Goal: Complete application form

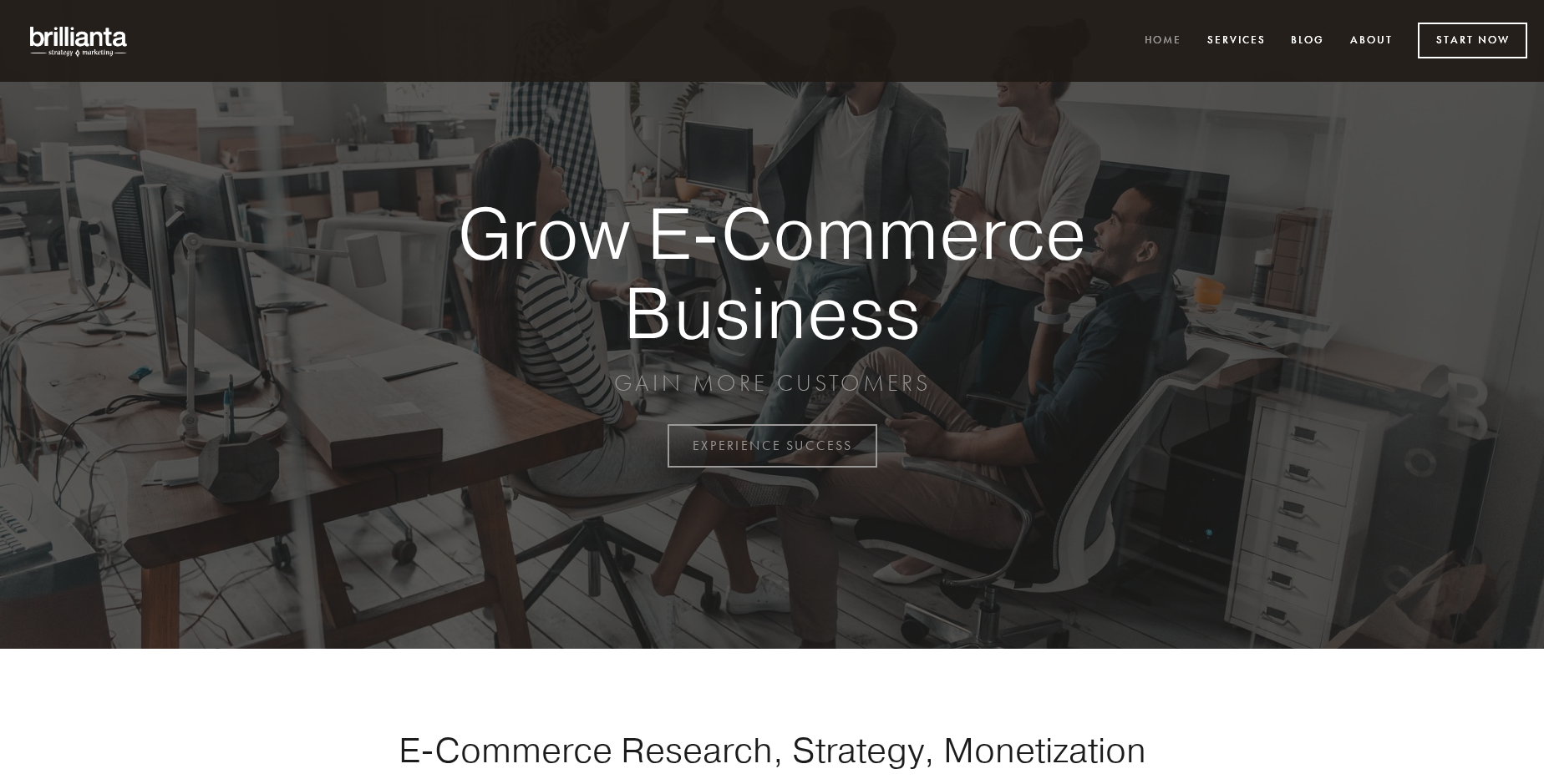
scroll to position [4377, 0]
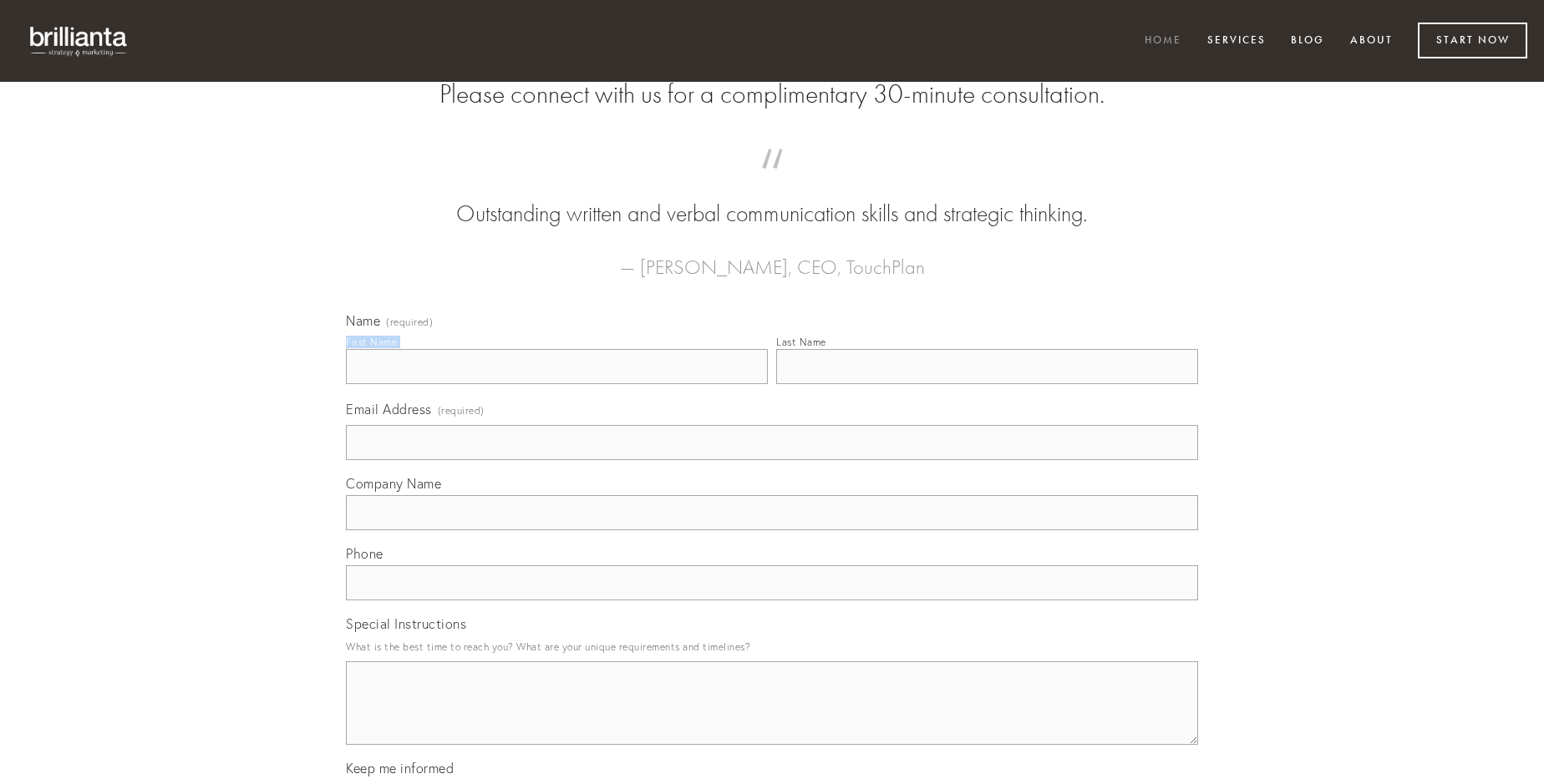
type input "[PERSON_NAME]"
click at [987, 384] on input "Last Name" at bounding box center [988, 366] width 422 height 35
type input "[PERSON_NAME]"
click at [772, 460] on input "Email Address (required)" at bounding box center [772, 442] width 852 height 35
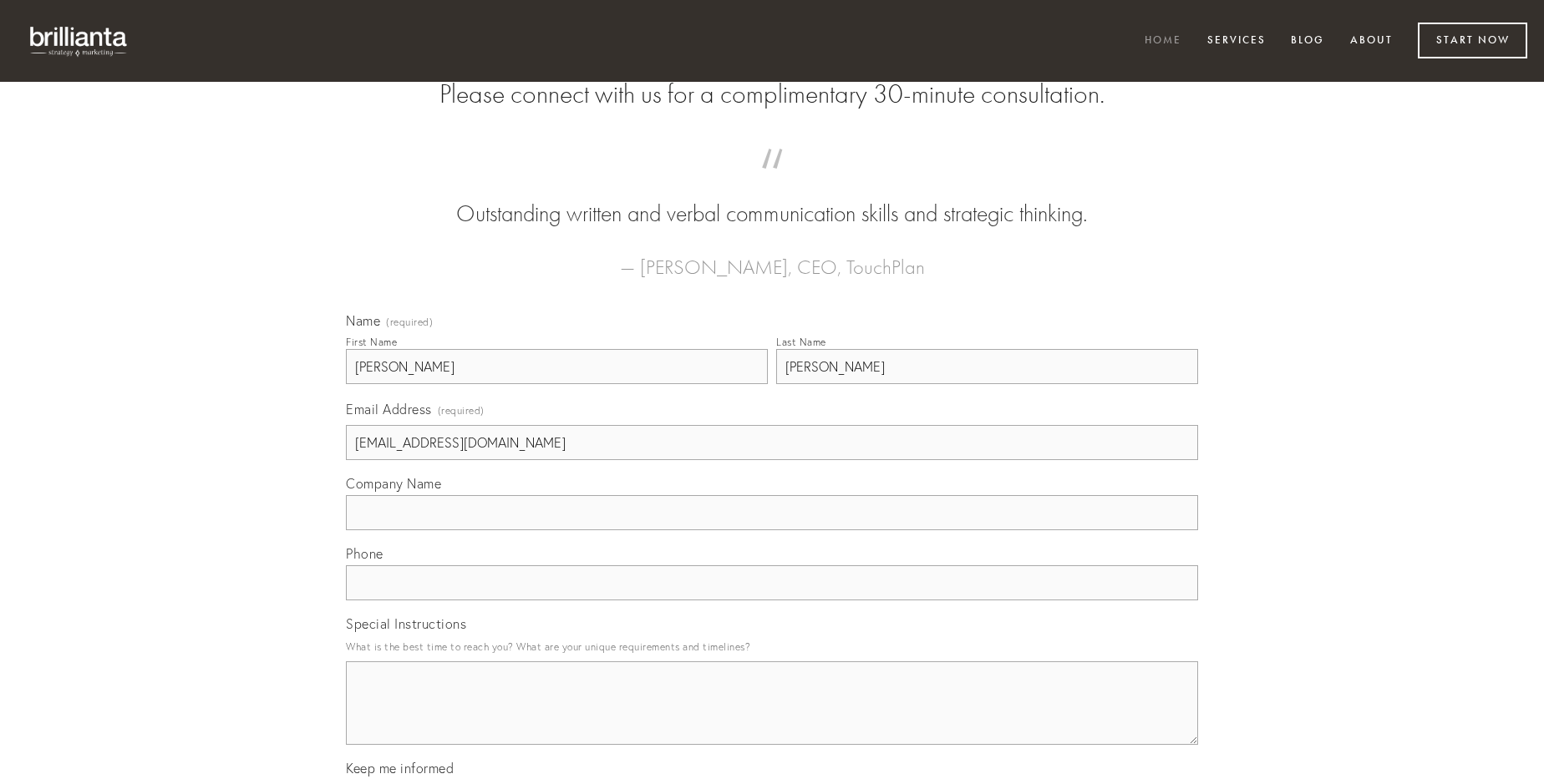
type input "[EMAIL_ADDRESS][DOMAIN_NAME]"
click at [772, 530] on input "Company Name" at bounding box center [772, 512] width 852 height 35
type input "confido"
click at [772, 600] on input "text" at bounding box center [772, 582] width 852 height 35
click at [772, 718] on textarea "Special Instructions" at bounding box center [772, 703] width 852 height 84
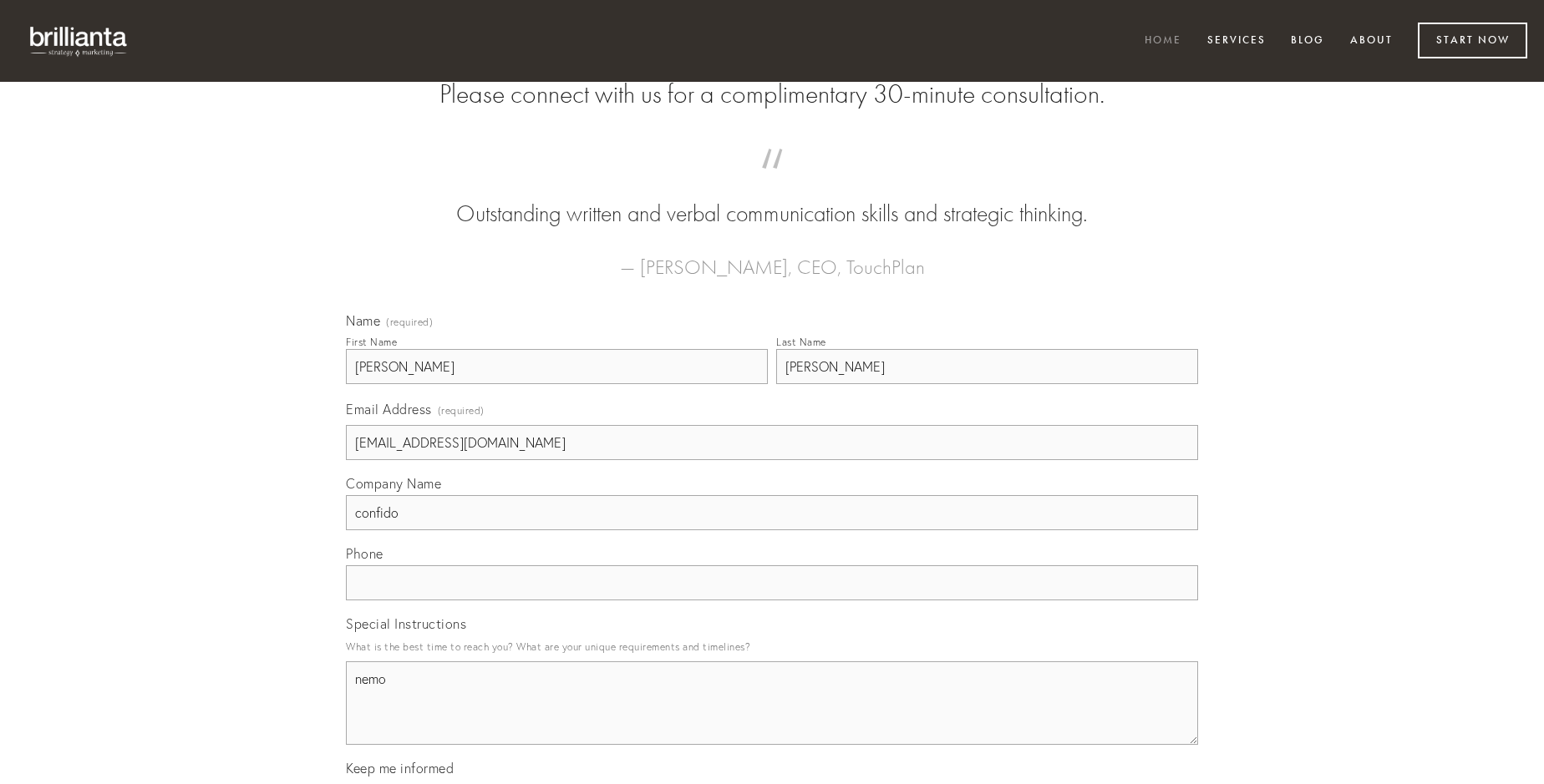
type textarea "nemo"
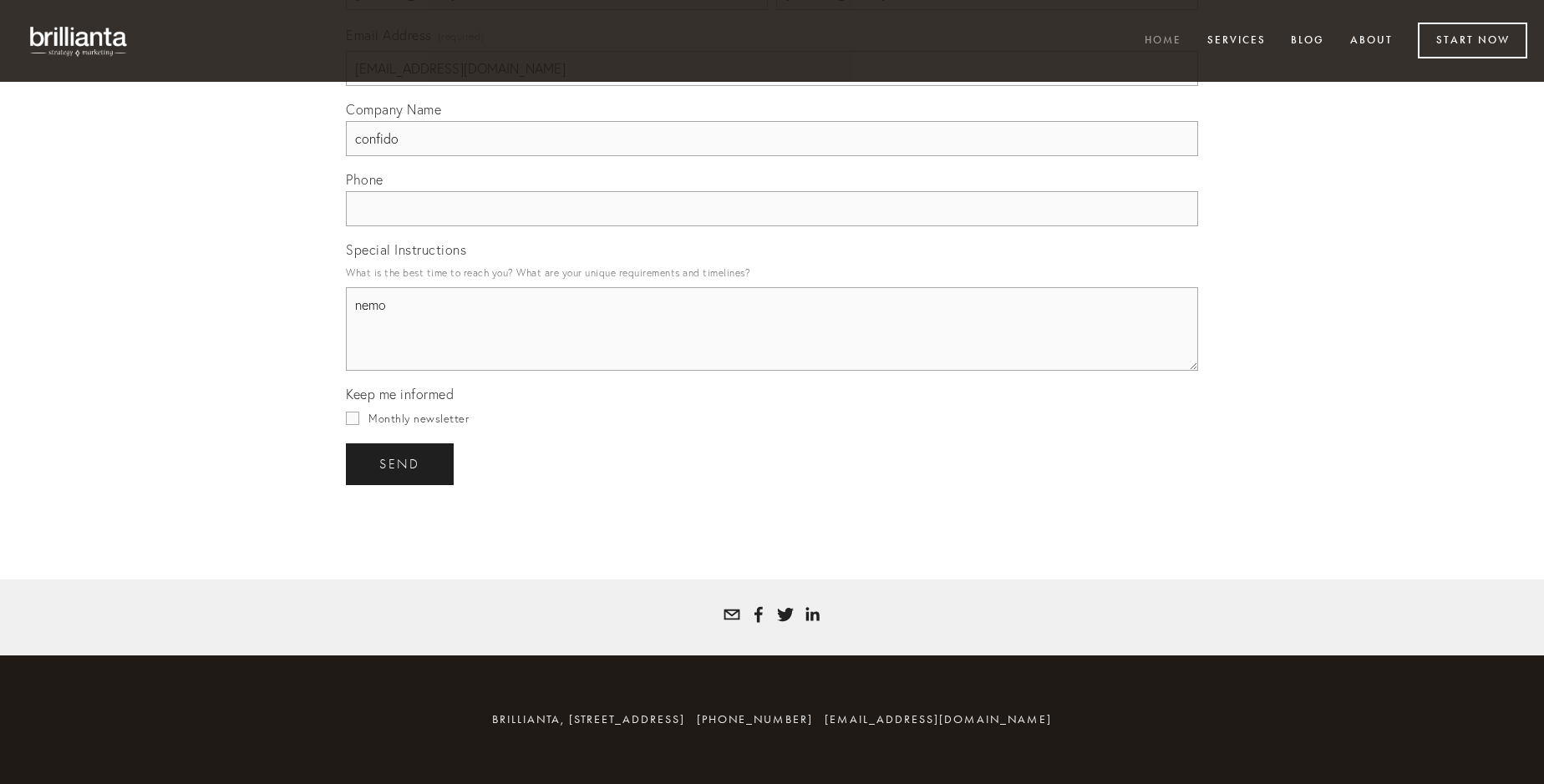
click at [401, 464] on span "send" at bounding box center [399, 464] width 41 height 15
